Goal: Task Accomplishment & Management: Use online tool/utility

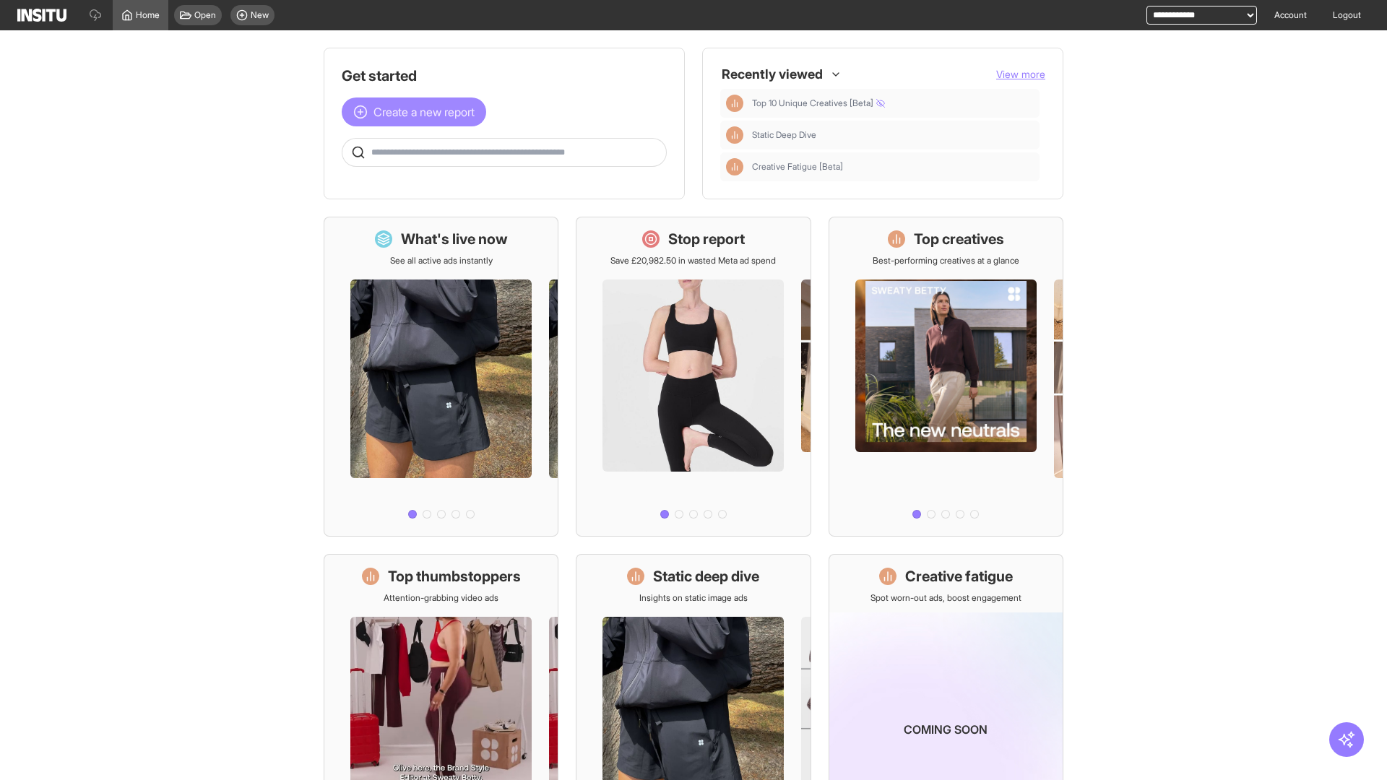
click at [417, 112] on span "Create a new report" at bounding box center [423, 111] width 101 height 17
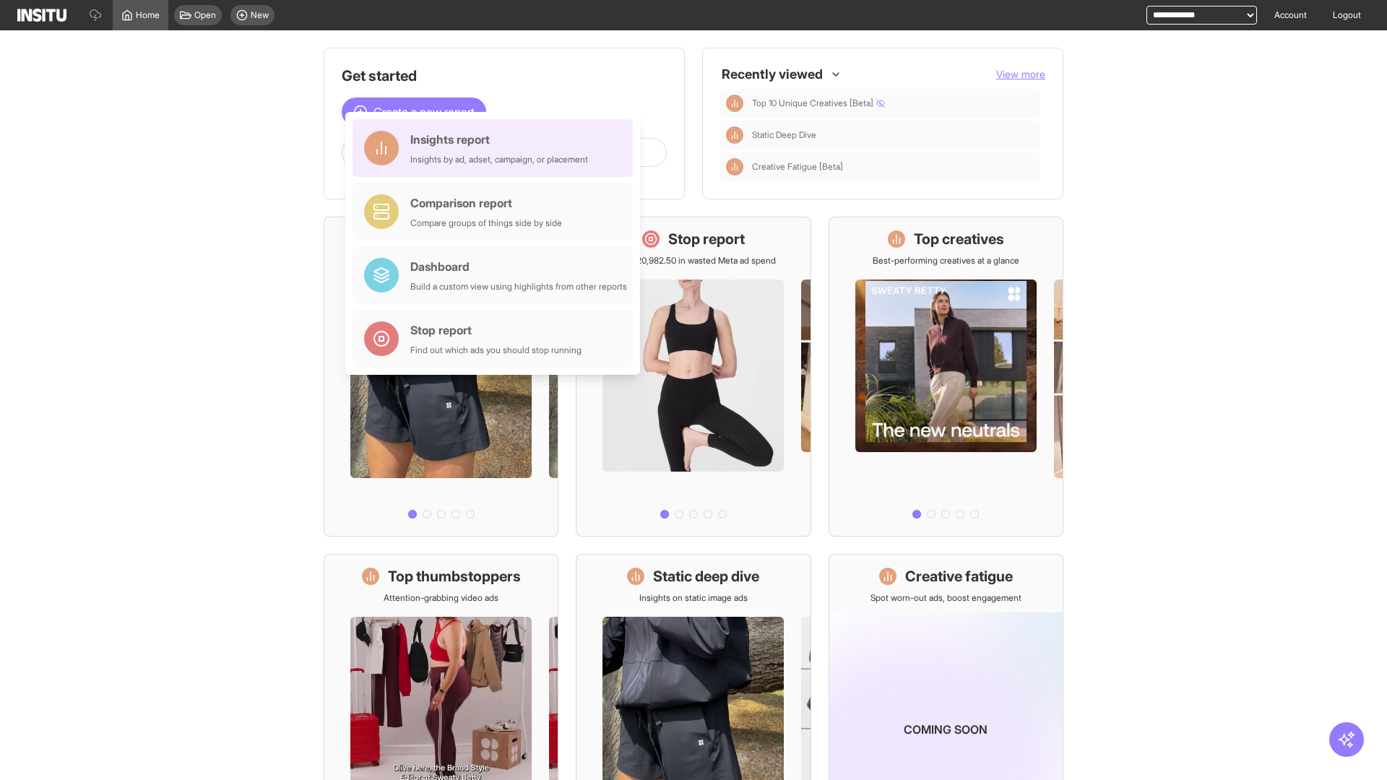
click at [496, 148] on div "Insights report Insights by ad, adset, campaign, or placement" at bounding box center [499, 148] width 178 height 35
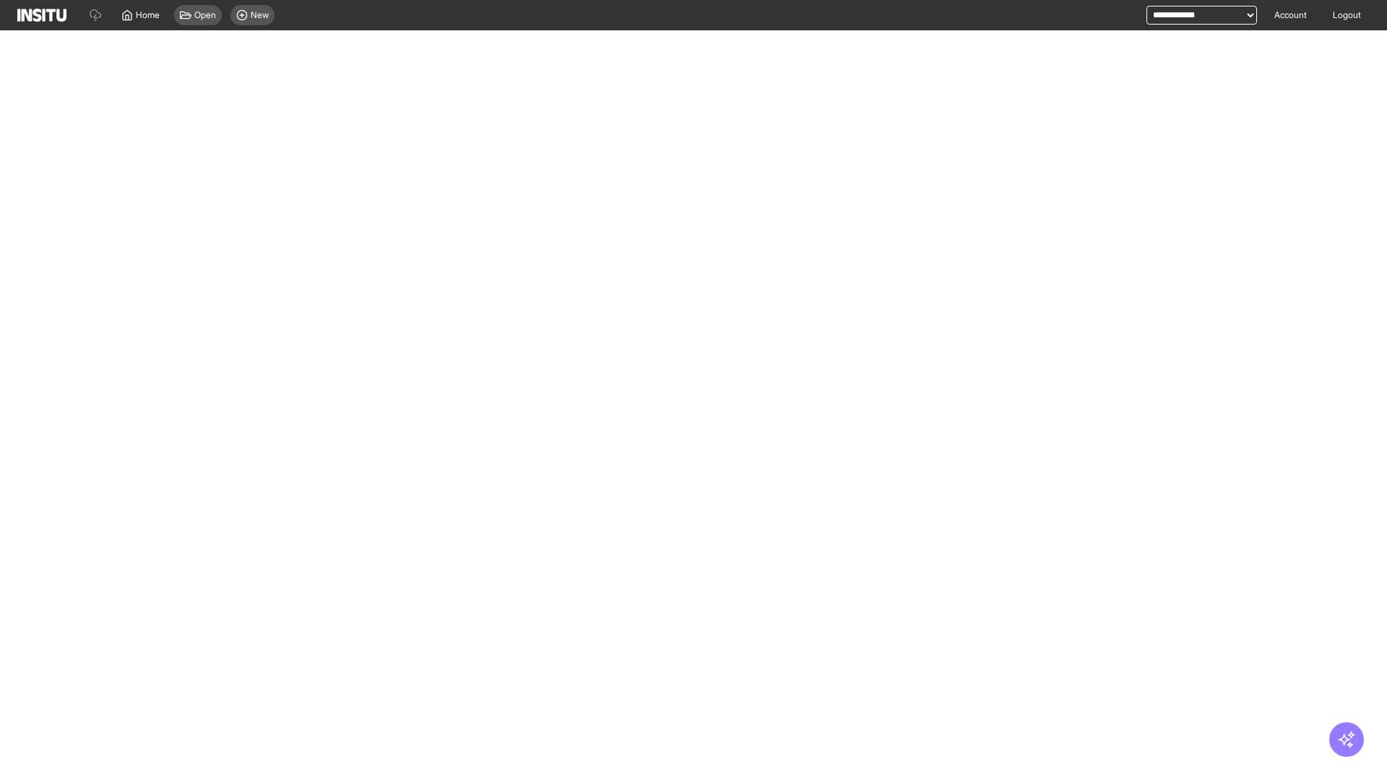
select select "**"
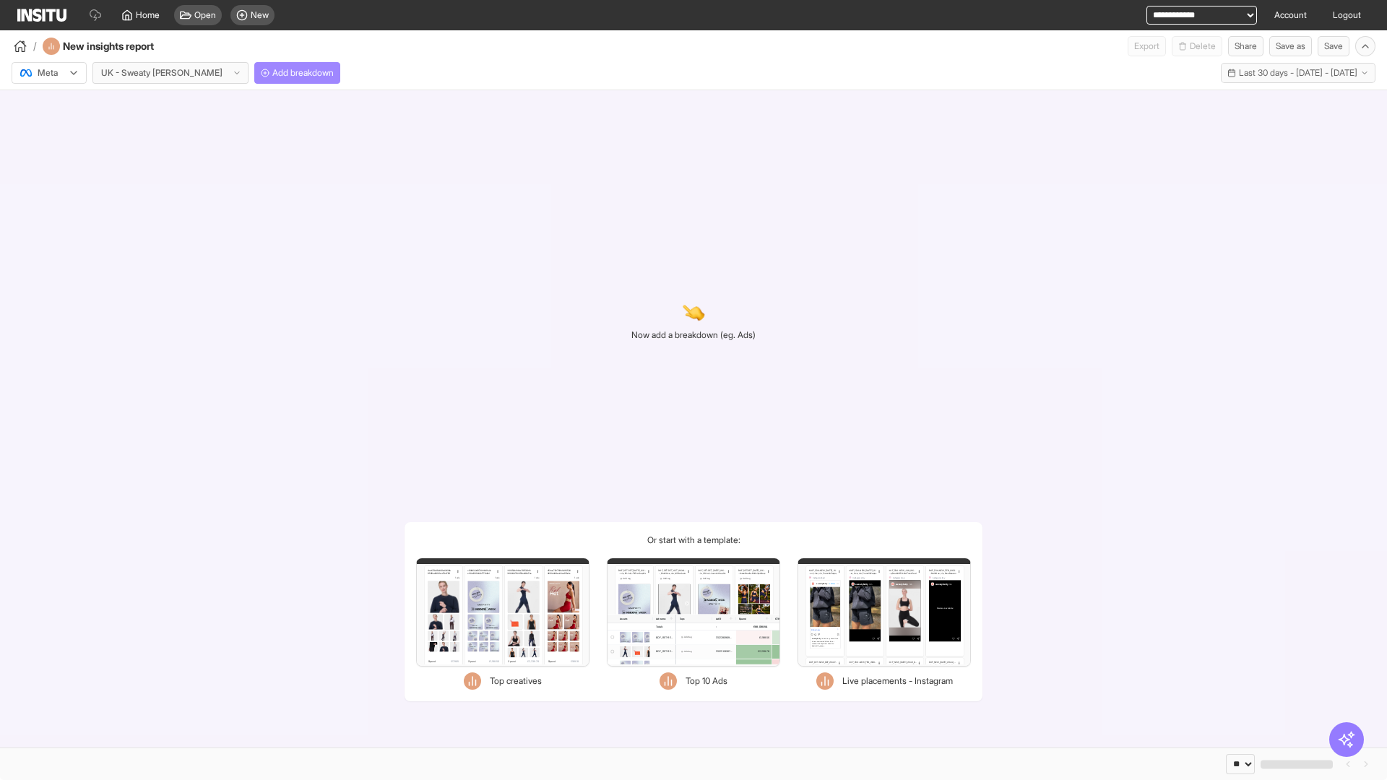
click at [272, 73] on span "Add breakdown" at bounding box center [302, 73] width 61 height 12
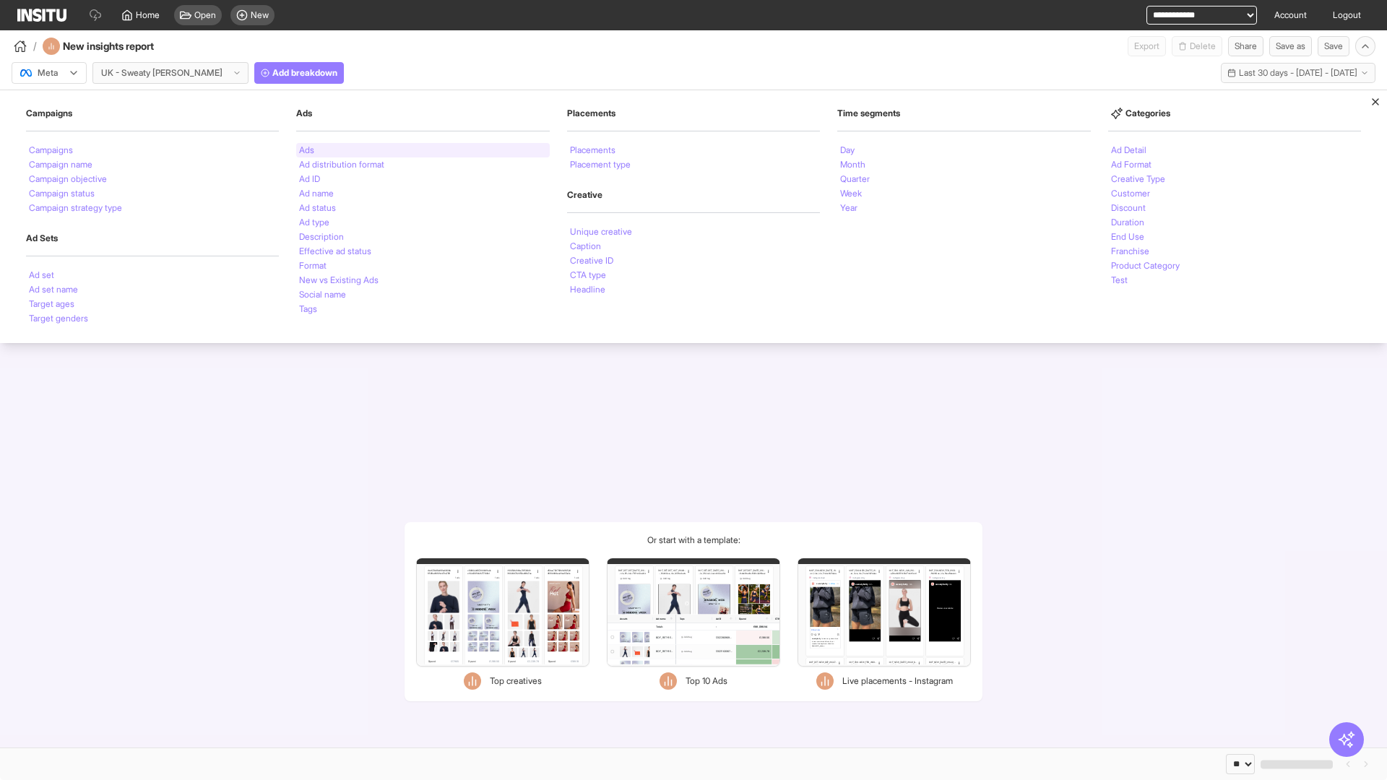
click at [306, 150] on li "Ads" at bounding box center [306, 150] width 15 height 9
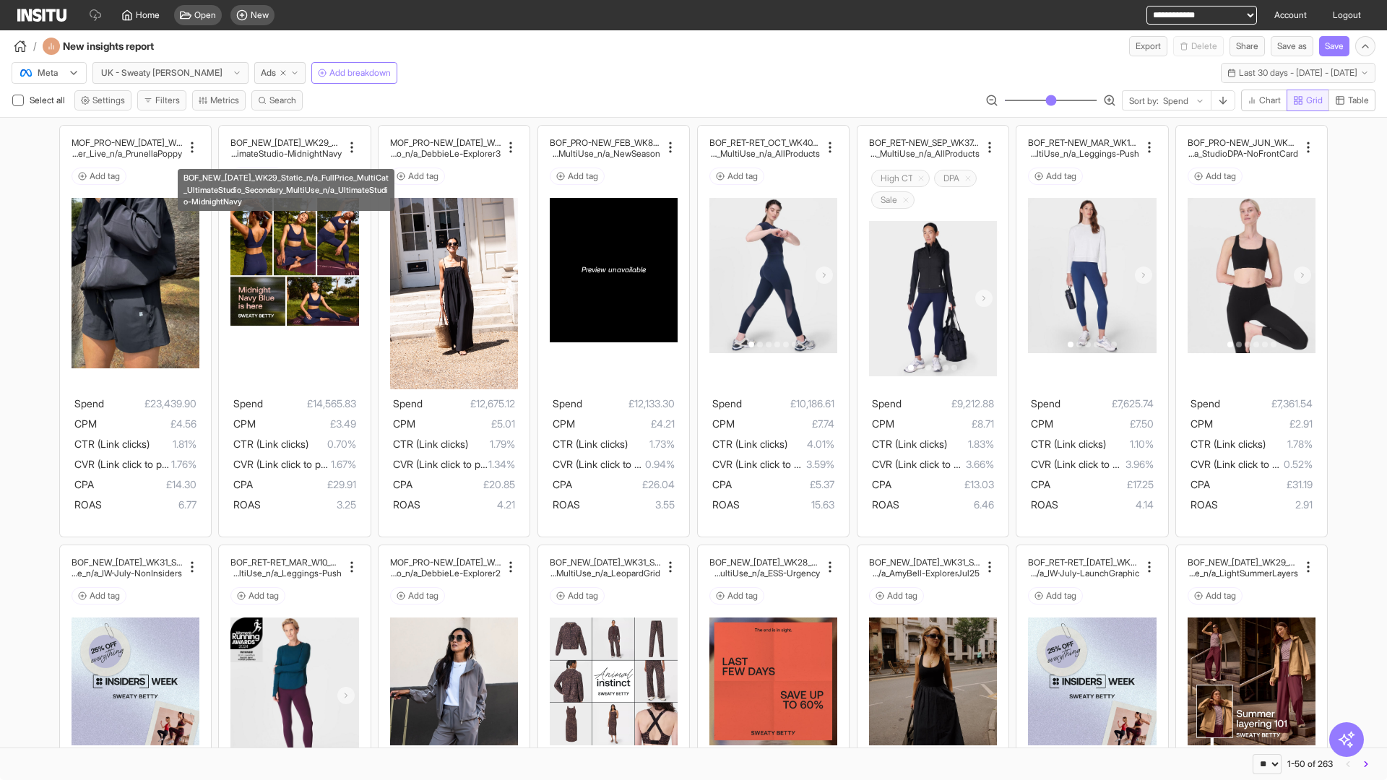
click at [1306, 100] on span "Grid" at bounding box center [1314, 101] width 17 height 12
